Goal: Find specific page/section: Find specific page/section

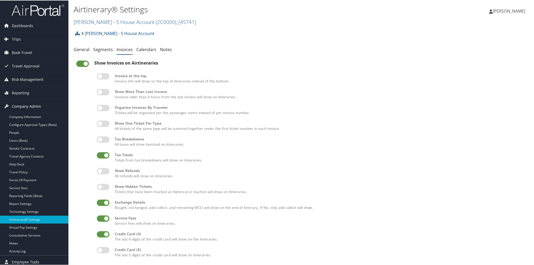
click at [19, 103] on span "Company Admin" at bounding box center [26, 105] width 29 height 13
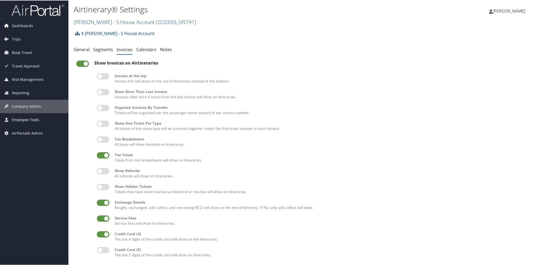
click at [18, 115] on span "Employee Tools" at bounding box center [25, 119] width 27 height 13
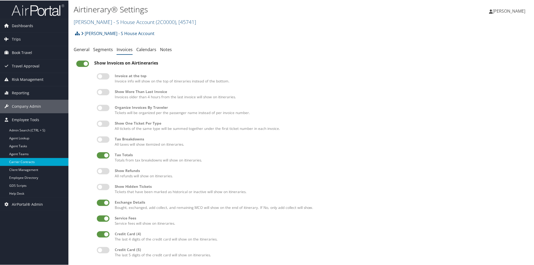
click at [19, 161] on link "Carrier Contracts" at bounding box center [34, 161] width 68 height 8
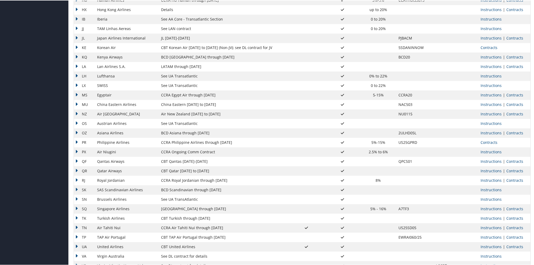
scroll to position [308, 0]
click at [489, 186] on link "Instructions" at bounding box center [490, 187] width 21 height 5
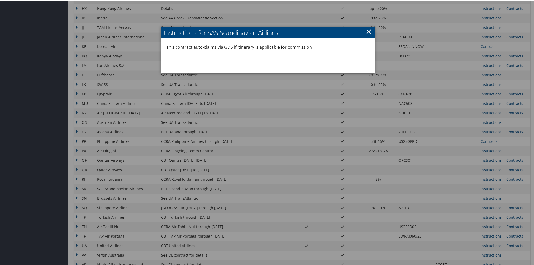
click at [368, 32] on link "×" at bounding box center [369, 31] width 6 height 11
